Goal: Find specific page/section: Find specific page/section

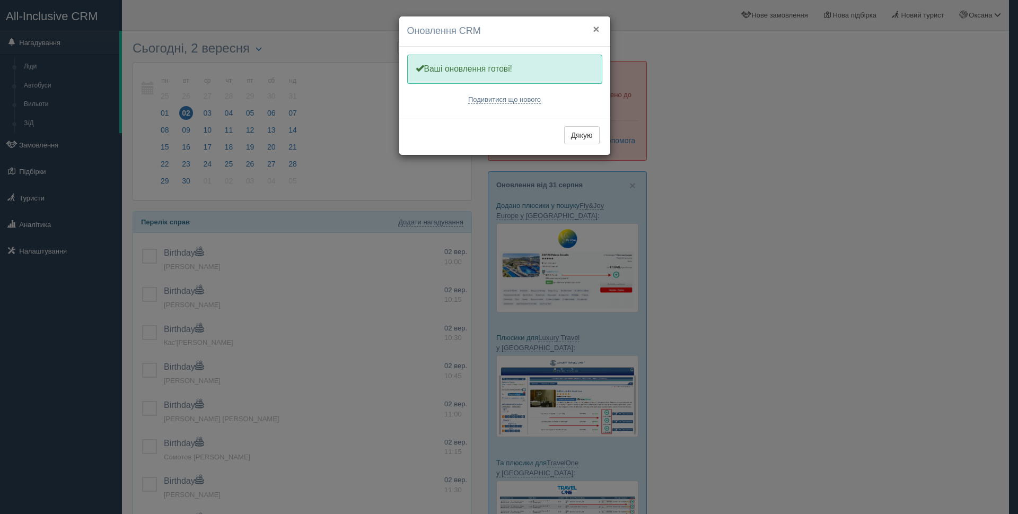
click at [597, 32] on button "×" at bounding box center [596, 28] width 6 height 11
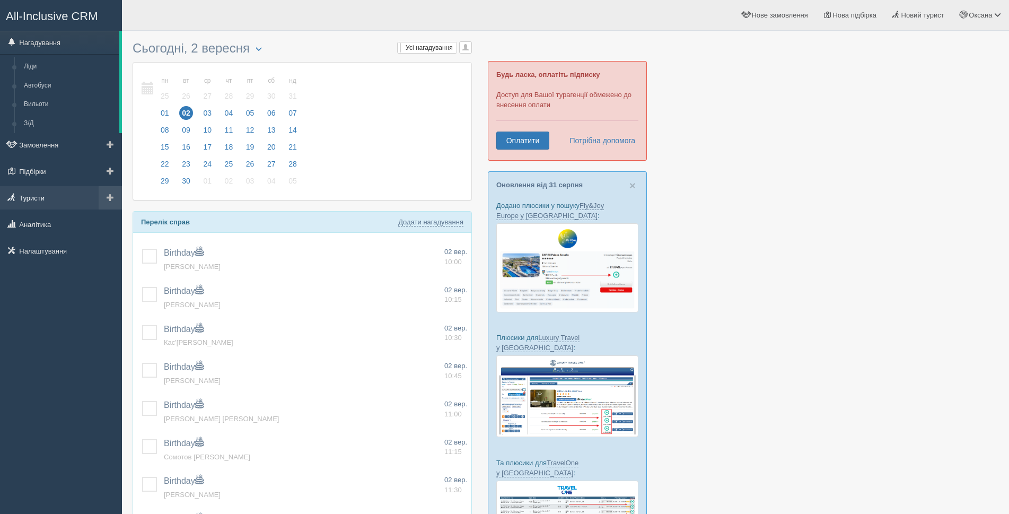
click at [40, 195] on link "Туристи" at bounding box center [61, 197] width 122 height 23
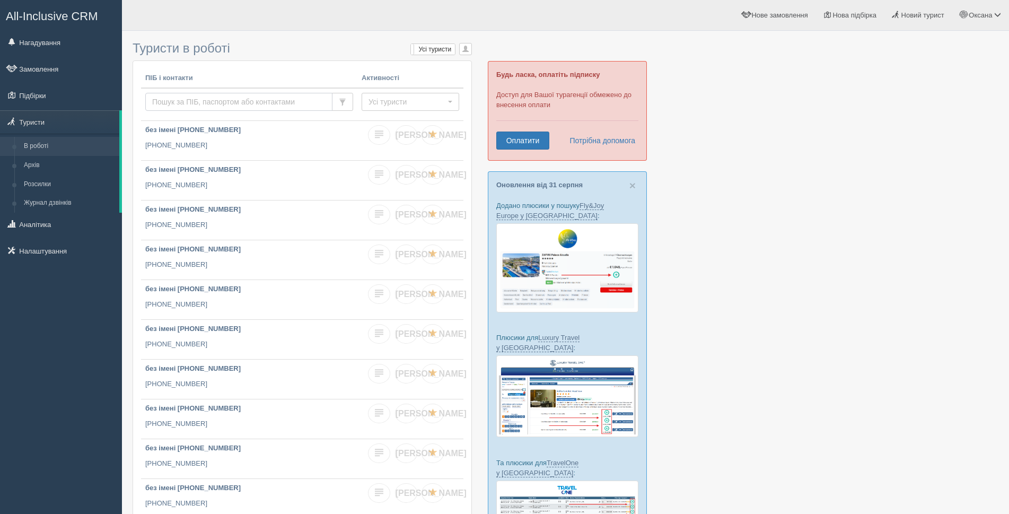
click at [197, 99] on input "text" at bounding box center [238, 102] width 187 height 18
type input "ЗОРЯ"
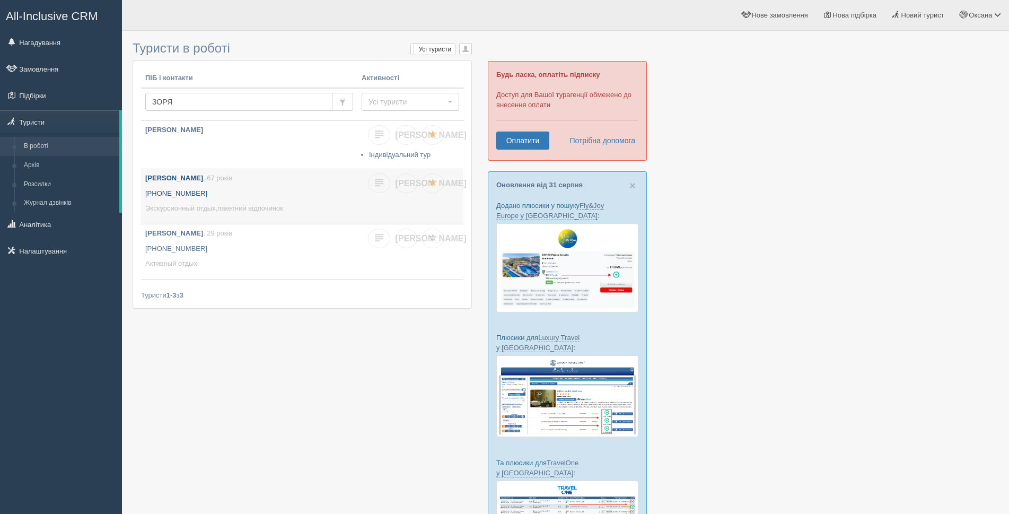
click at [236, 196] on p "+380 97 757 7715" at bounding box center [249, 194] width 208 height 10
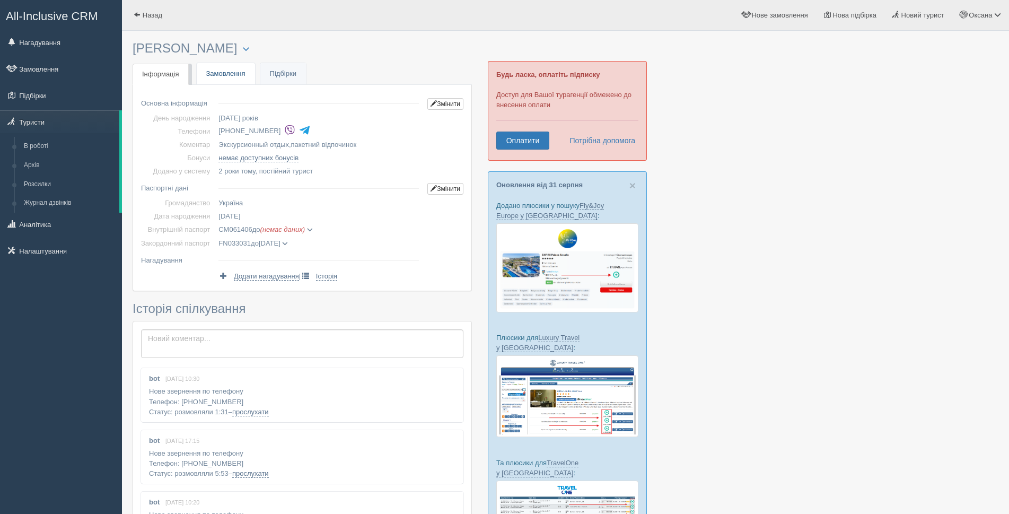
click at [225, 76] on link "Замовлення" at bounding box center [226, 74] width 58 height 22
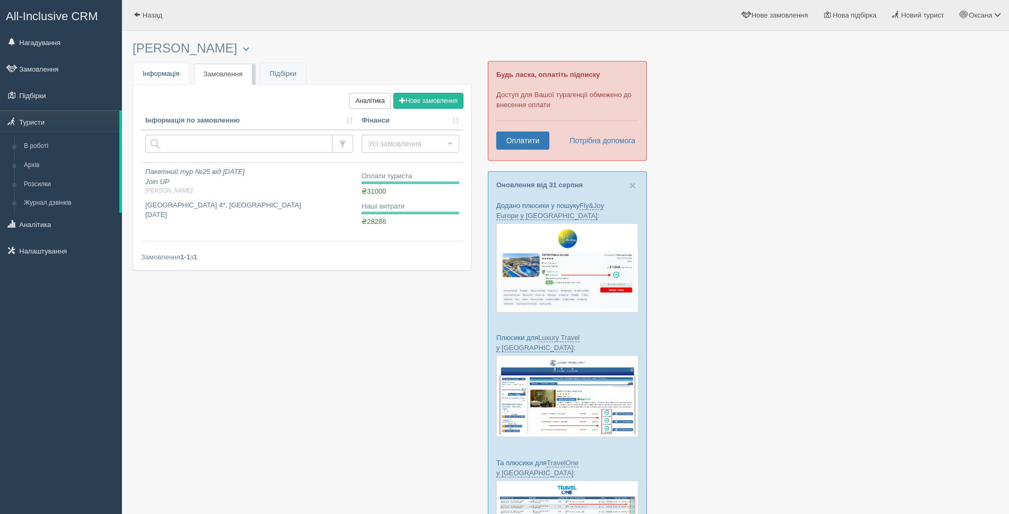
click at [169, 75] on span "Інформація" at bounding box center [161, 73] width 37 height 8
